Goal: Find specific page/section: Find specific page/section

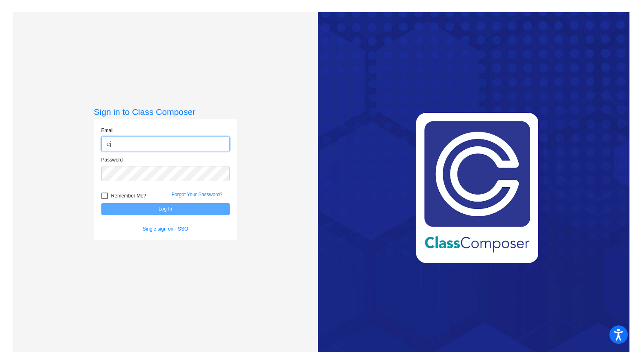
type input "e"
type input "[EMAIL_ADDRESS][DOMAIN_NAME]"
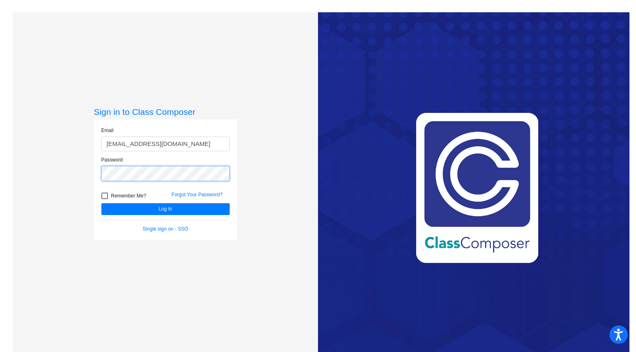
click at [101, 203] on button "Log In" at bounding box center [165, 209] width 128 height 12
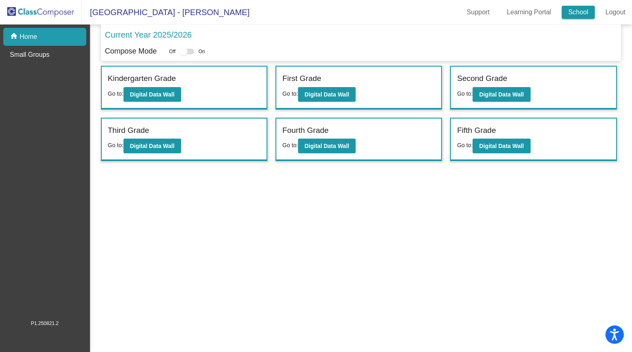
click at [581, 18] on link "School" at bounding box center [578, 12] width 33 height 13
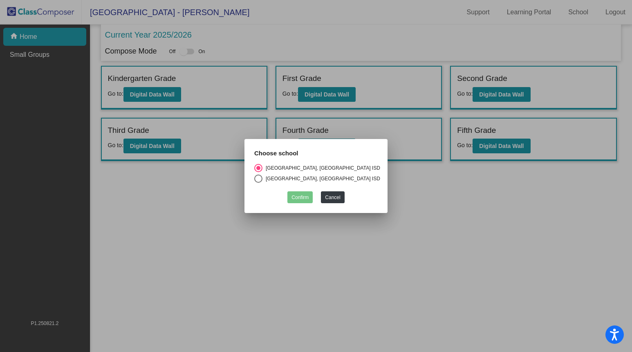
click at [318, 172] on mat-radio-button "[GEOGRAPHIC_DATA], [GEOGRAPHIC_DATA] ISD" at bounding box center [317, 169] width 126 height 11
click at [318, 176] on div "[GEOGRAPHIC_DATA], [GEOGRAPHIC_DATA] ISD" at bounding box center [321, 178] width 118 height 7
click at [258, 183] on input "[GEOGRAPHIC_DATA], [GEOGRAPHIC_DATA] ISD" at bounding box center [258, 183] width 0 height 0
radio input "true"
click at [300, 196] on button "Confirm" at bounding box center [299, 197] width 25 height 12
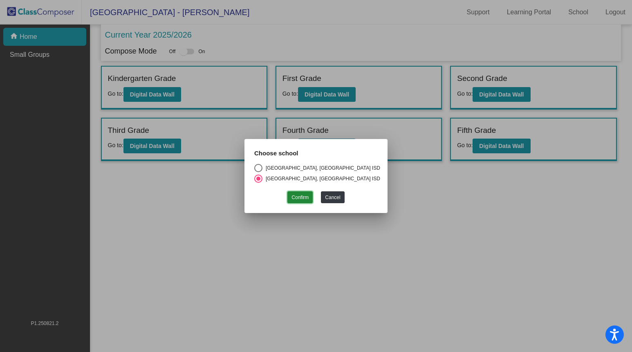
checkbox input "true"
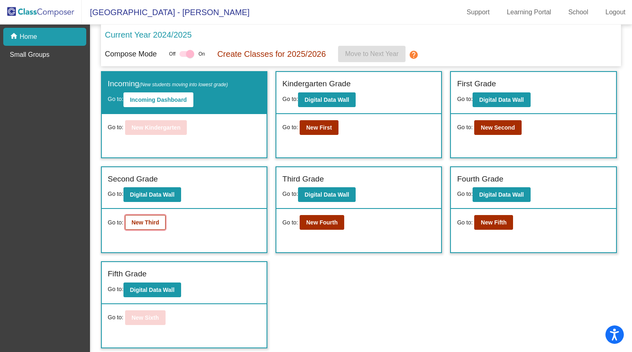
click at [142, 225] on b "New Third" at bounding box center [146, 222] width 28 height 7
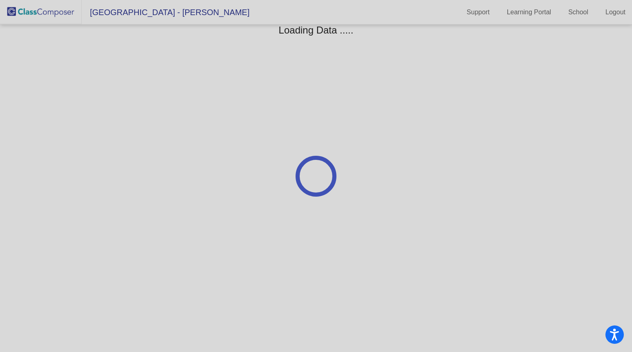
click at [68, 18] on div at bounding box center [316, 176] width 632 height 352
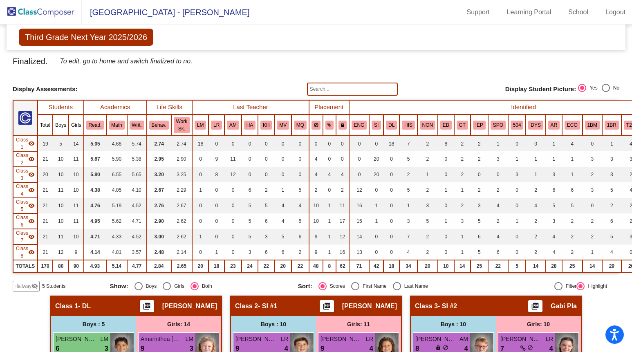
click at [53, 15] on img at bounding box center [41, 12] width 82 height 24
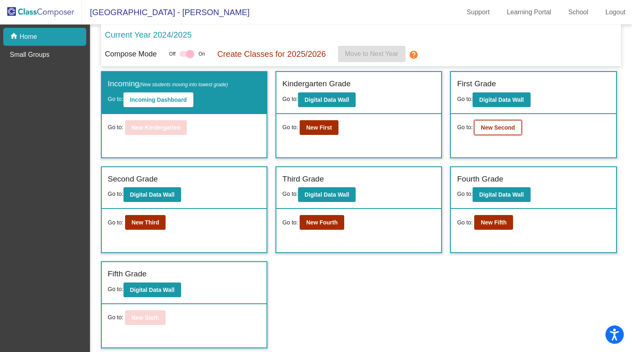
click at [503, 130] on b "New Second" at bounding box center [498, 127] width 34 height 7
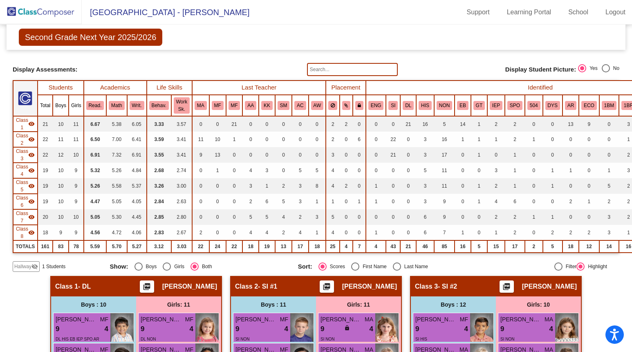
click at [320, 69] on input "text" at bounding box center [352, 69] width 91 height 13
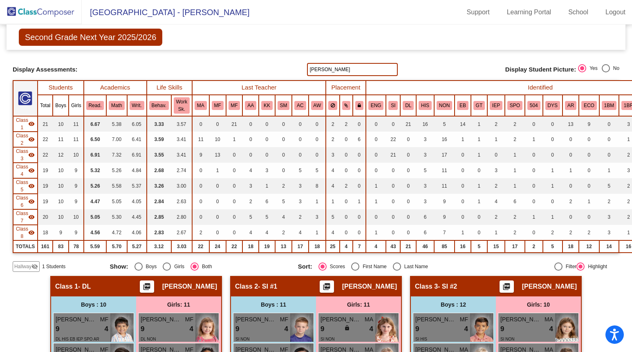
type input "[PERSON_NAME]"
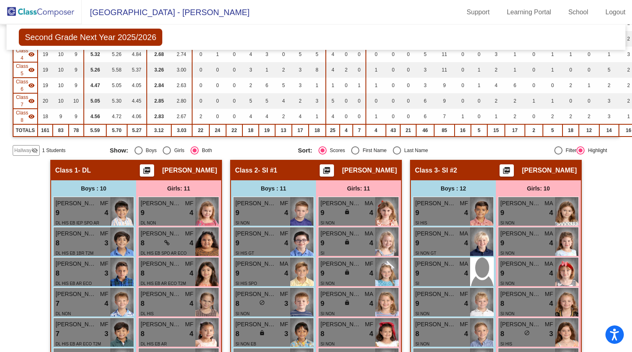
scroll to position [117, 0]
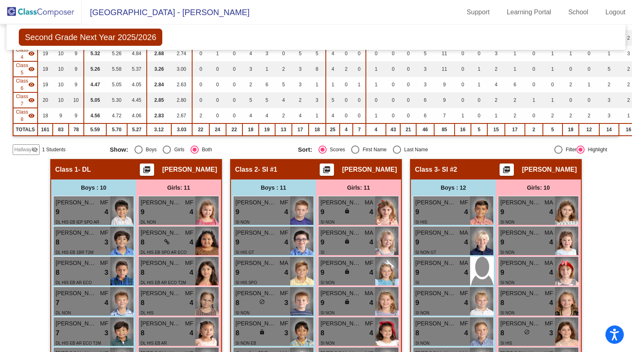
click at [545, 146] on div "Filter Highlight" at bounding box center [546, 149] width 121 height 8
click at [554, 149] on div at bounding box center [558, 149] width 8 height 8
click at [558, 154] on input "Filter" at bounding box center [558, 154] width 0 height 0
radio input "true"
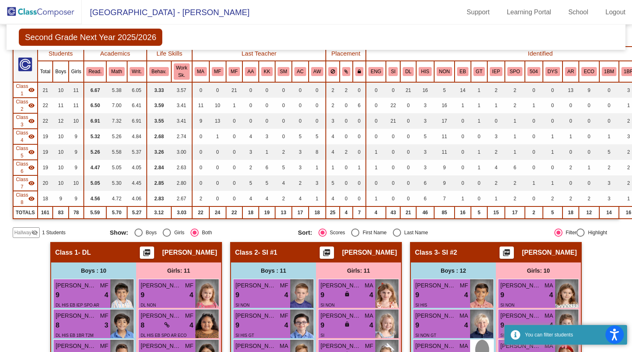
scroll to position [0, 0]
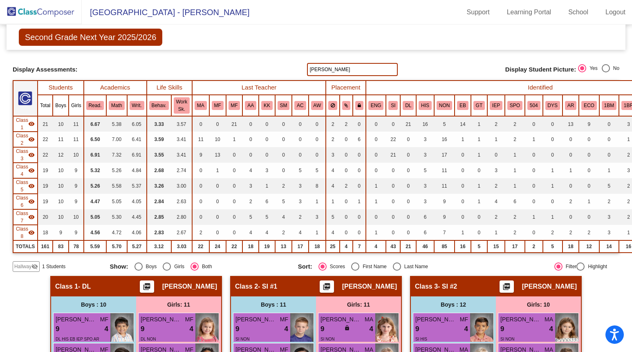
click at [333, 69] on input "[PERSON_NAME]" at bounding box center [352, 69] width 91 height 13
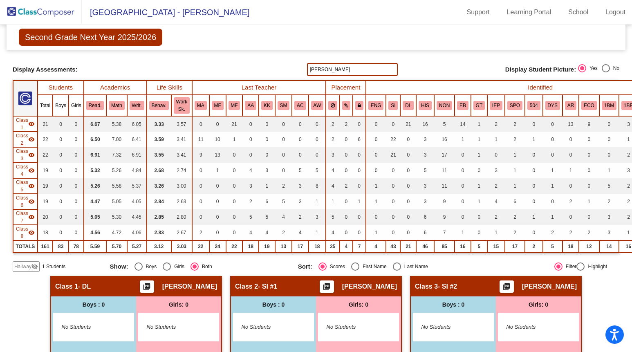
drag, startPoint x: 328, startPoint y: 69, endPoint x: 270, endPoint y: 63, distance: 58.0
click at [276, 68] on div "Display Scores for Years: [DATE] - [DATE] [DATE] - [DATE] Display Assessments: …" at bounding box center [316, 69] width 606 height 13
type input "[PERSON_NAME]"
click at [613, 11] on link "Logout" at bounding box center [615, 12] width 33 height 13
